Goal: Task Accomplishment & Management: Manage account settings

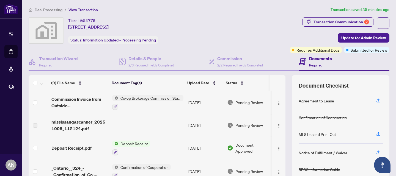
scroll to position [72, 0]
click at [314, 23] on div "Transaction Communication 2" at bounding box center [342, 22] width 56 height 9
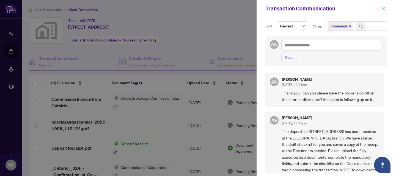
click at [382, 7] on icon "close" at bounding box center [384, 9] width 4 height 4
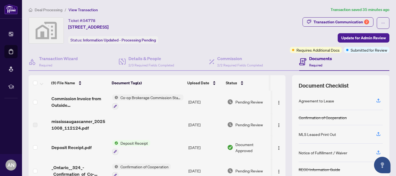
scroll to position [1, 0]
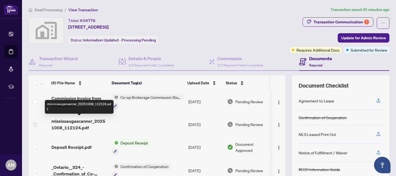
click at [63, 125] on span "mississaugascanner_20251008_112124.pdf" at bounding box center [79, 124] width 57 height 13
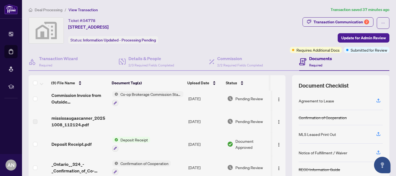
scroll to position [0, 0]
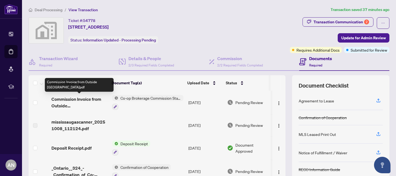
click at [81, 101] on span "Commission Invoice from Outside [GEOGRAPHIC_DATA]pdf" at bounding box center [79, 102] width 57 height 13
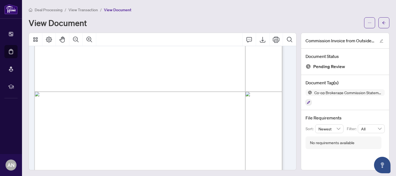
scroll to position [174, 0]
